Goal: Information Seeking & Learning: Find specific fact

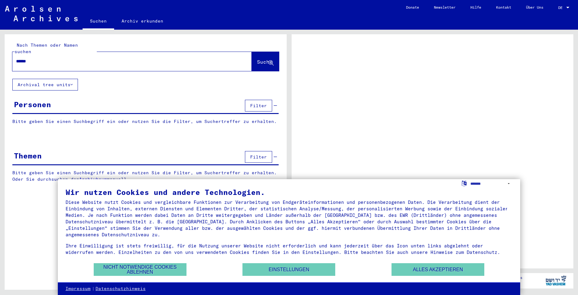
type input "******"
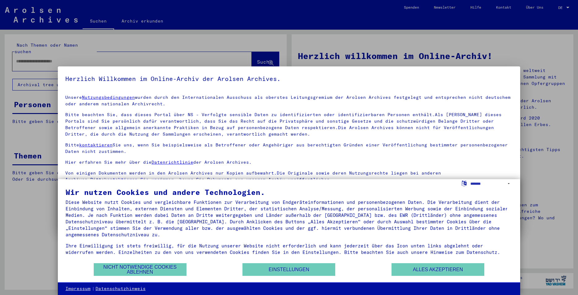
click at [82, 95] on link "Nutzungsbedingungen" at bounding box center [108, 98] width 53 height 6
drag, startPoint x: 451, startPoint y: 273, endPoint x: 426, endPoint y: 265, distance: 26.2
click at [451, 272] on button "Alles akzeptieren" at bounding box center [438, 270] width 93 height 13
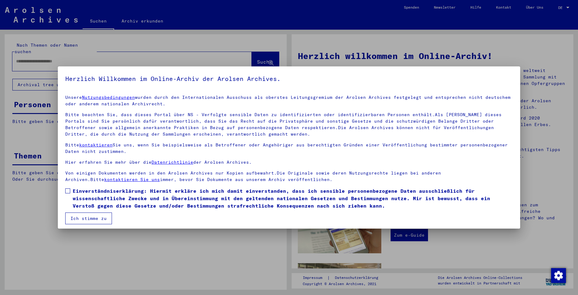
click at [68, 192] on span at bounding box center [67, 191] width 5 height 5
click at [83, 218] on button "Ich stimme zu" at bounding box center [88, 219] width 47 height 12
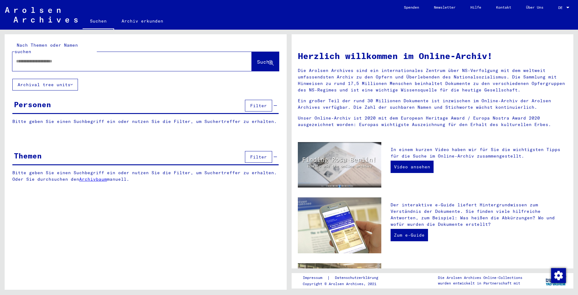
click at [66, 58] on input "text" at bounding box center [124, 61] width 217 height 6
type input "**********"
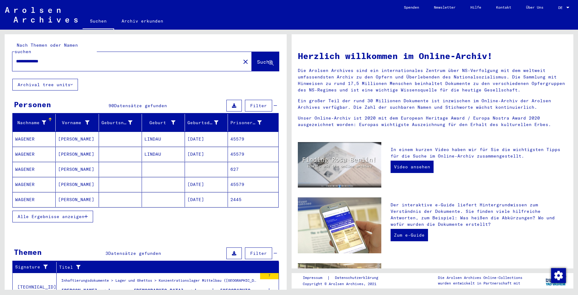
scroll to position [67, 0]
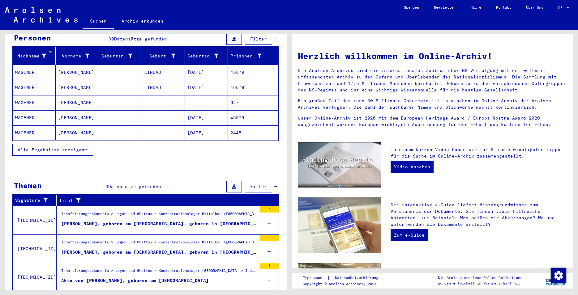
click at [75, 147] on span "Alle Ergebnisse anzeigen" at bounding box center [51, 150] width 67 height 6
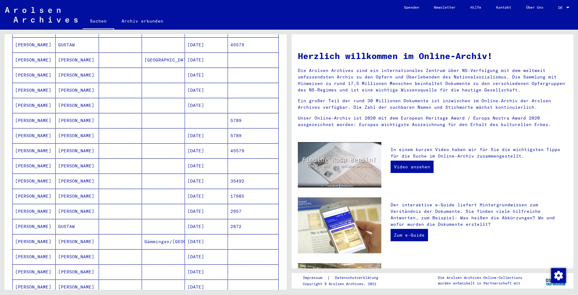
scroll to position [267, 0]
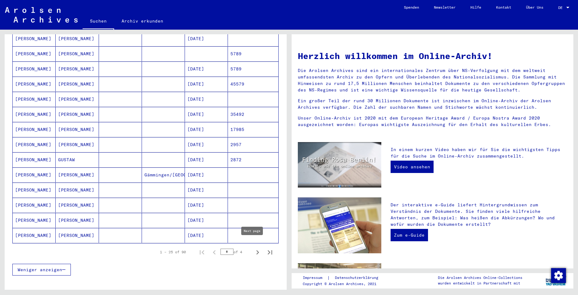
click at [253, 248] on icon "Next page" at bounding box center [257, 252] width 9 height 9
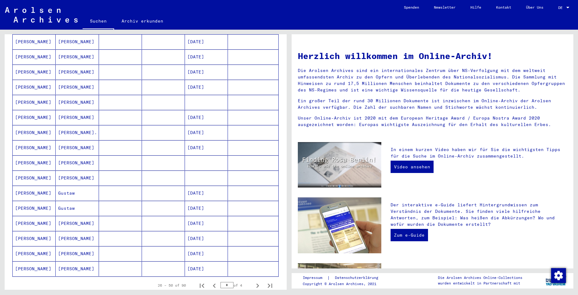
scroll to position [200, 0]
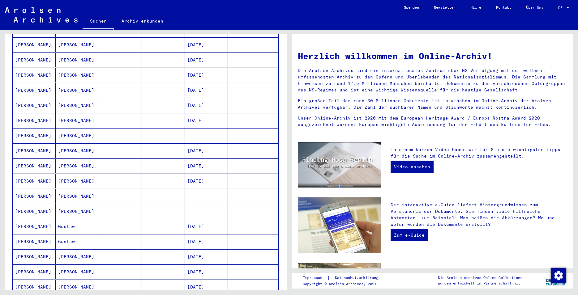
click at [25, 162] on mat-cell "[PERSON_NAME]" at bounding box center [34, 166] width 43 height 15
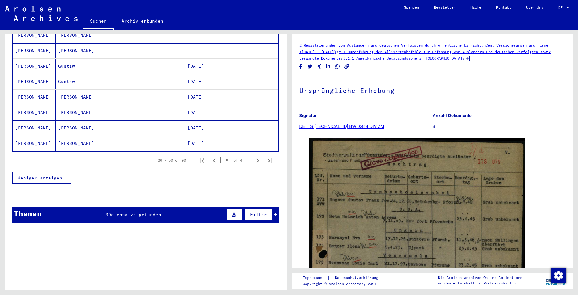
scroll to position [370, 0]
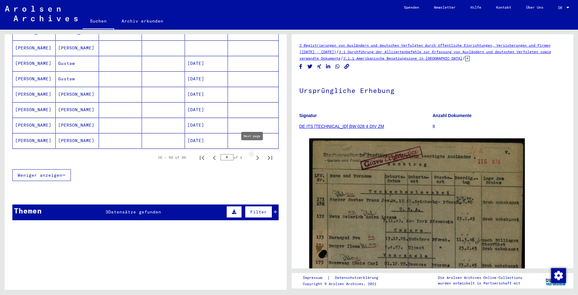
click at [257, 156] on icon "Next page" at bounding box center [258, 158] width 3 height 4
type input "*"
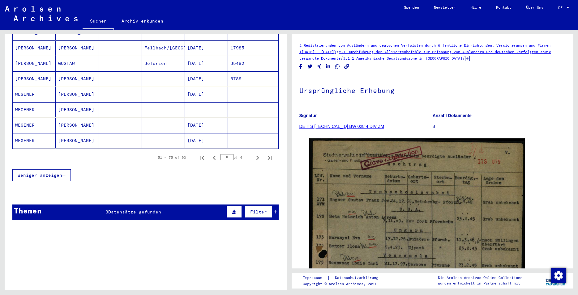
scroll to position [236, 0]
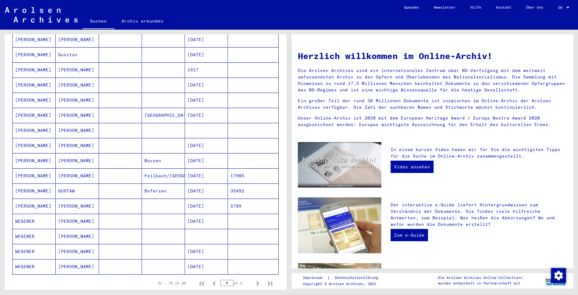
scroll to position [233, 0]
